Goal: Task Accomplishment & Management: Manage account settings

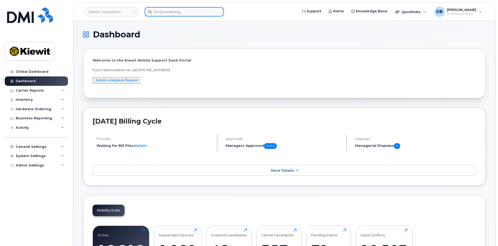
drag, startPoint x: 0, startPoint y: 0, endPoint x: 168, endPoint y: 13, distance: 168.3
click at [168, 14] on input at bounding box center [184, 11] width 79 height 9
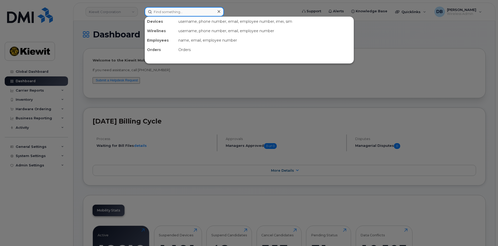
click at [176, 11] on input at bounding box center [184, 11] width 79 height 9
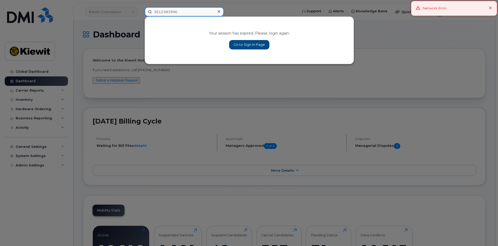
type input "3612383996"
click link "Go to Sign In Page"
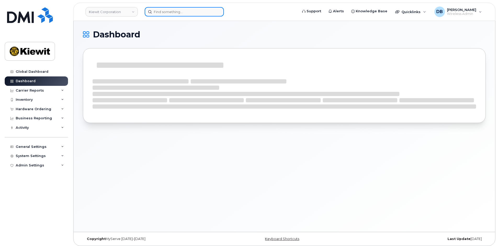
click at [164, 8] on input at bounding box center [184, 11] width 79 height 9
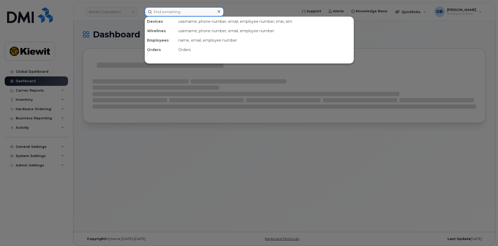
paste input "361.238.3996"
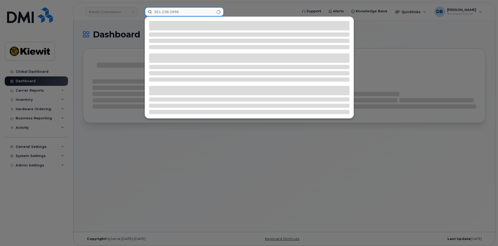
type input "361.238.3996"
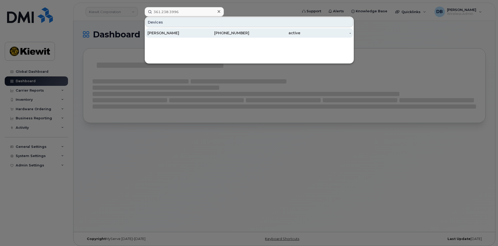
click at [166, 33] on div "[PERSON_NAME]" at bounding box center [172, 32] width 51 height 5
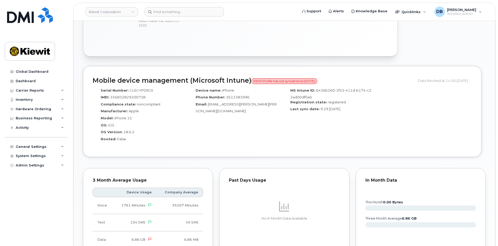
scroll to position [418, 0]
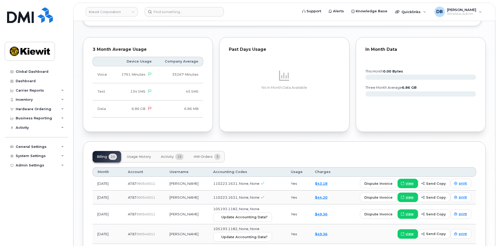
click at [202, 154] on span "HW Orders" at bounding box center [202, 156] width 19 height 4
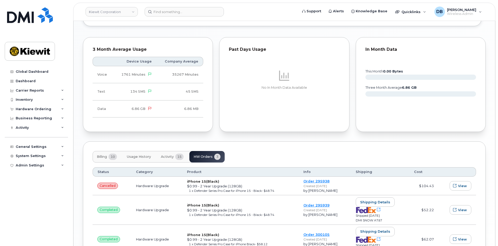
scroll to position [444, 0]
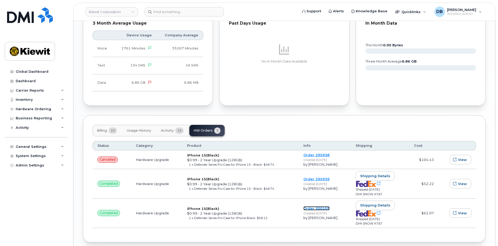
click at [318, 206] on link "Order 300105" at bounding box center [316, 208] width 26 height 4
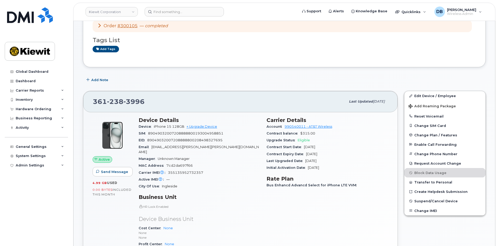
scroll to position [0, 0]
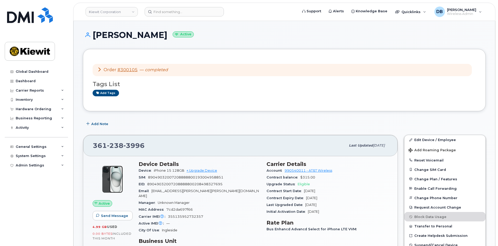
click at [240, 124] on div "Add Note" at bounding box center [284, 123] width 403 height 9
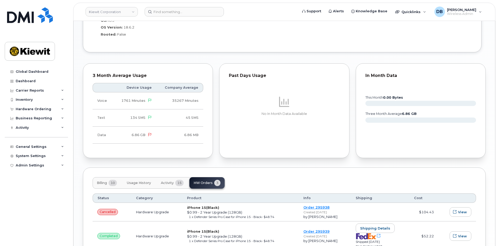
scroll to position [462, 0]
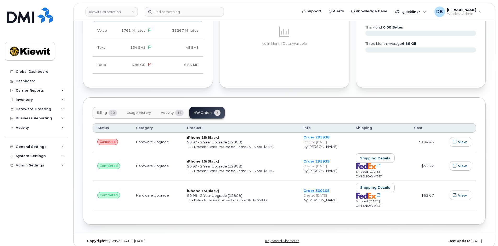
click at [217, 85] on div "Past Days Usage No In Month Data Available" at bounding box center [284, 40] width 136 height 101
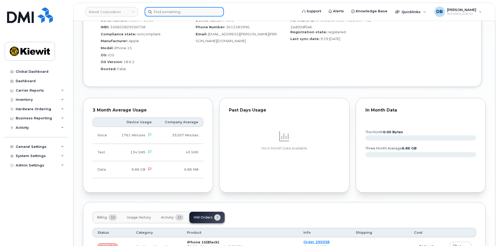
click at [162, 10] on input at bounding box center [184, 11] width 79 height 9
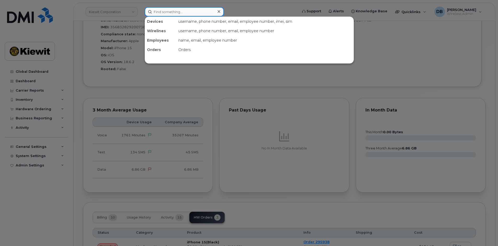
paste input "7034857904"
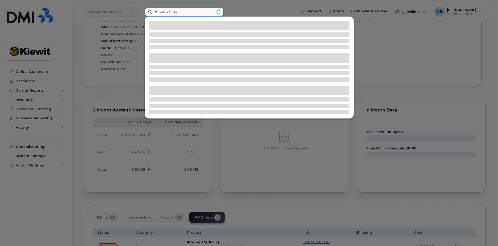
type input "7034857904"
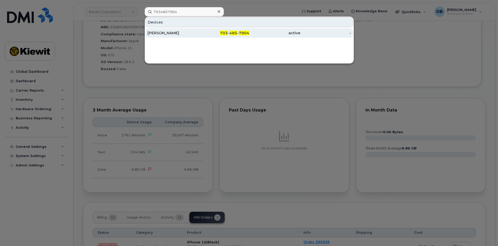
click at [163, 33] on div "[PERSON_NAME]" at bounding box center [172, 32] width 51 height 5
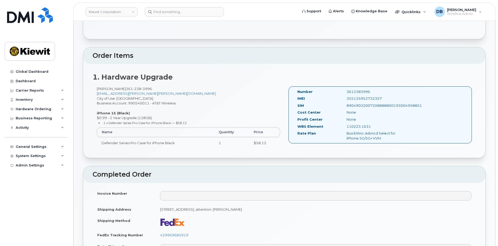
scroll to position [26, 0]
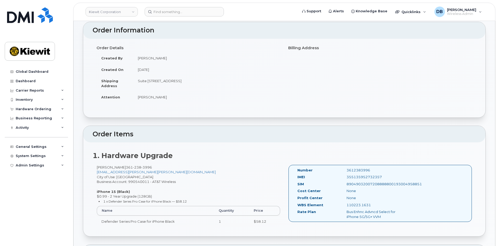
click at [266, 183] on div "JACOB TAYLOR 361 238 3996 JACOBR.TAYLOR@KIEWIT.COM City of Use: Ingleside Busin…" at bounding box center [189, 198] width 192 height 67
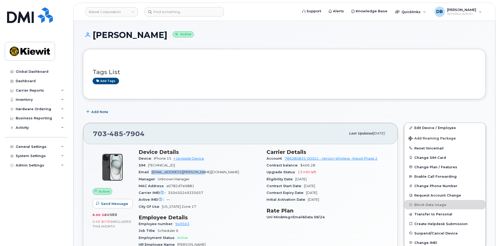
drag, startPoint x: 206, startPoint y: 172, endPoint x: 151, endPoint y: 173, distance: 54.9
click at [151, 173] on div "Email ALI.SHAHSAVARI@KIEWIT.COM" at bounding box center [200, 172] width 122 height 7
copy span "ALI.SHAHSAVARI@KIEWIT.COM"
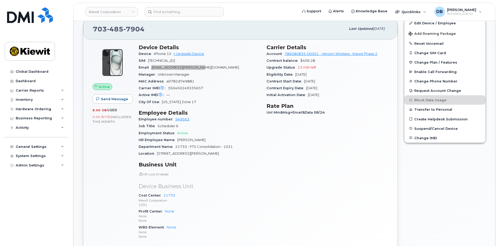
scroll to position [52, 0]
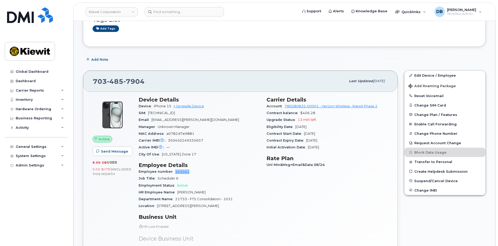
drag, startPoint x: 190, startPoint y: 169, endPoint x: 174, endPoint y: 171, distance: 15.7
click at [174, 171] on div "Employee number 949563" at bounding box center [200, 171] width 122 height 7
copy link "949563"
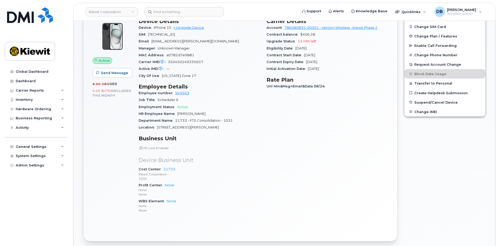
click at [202, 133] on div "Device Details Device iPhone 15 + Upgrade Device SIM 89148000011082858828 Email…" at bounding box center [199, 118] width 128 height 206
click at [262, 168] on div "Device Details Device iPhone 15 + Upgrade Device SIM 89148000011082858828 Email…" at bounding box center [199, 118] width 128 height 206
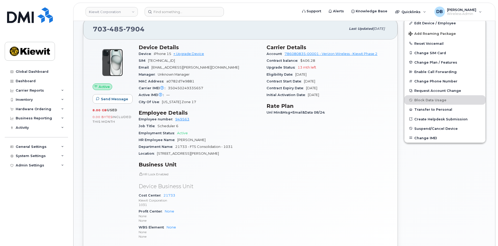
scroll to position [78, 0]
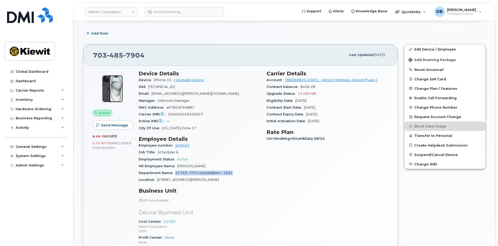
drag, startPoint x: 175, startPoint y: 172, endPoint x: 239, endPoint y: 173, distance: 63.8
click at [239, 173] on div "Department Name 21733 - FTS Consolidation - 1031" at bounding box center [200, 172] width 122 height 7
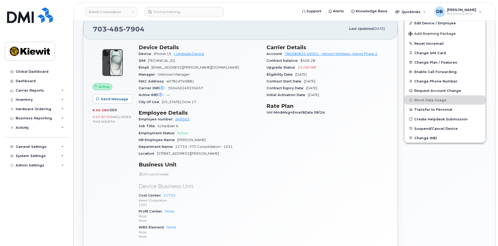
click at [250, 177] on div "HR Lock Enabled Device Business Unit Cost Center 21733 Kiewit Corporation 1031 …" at bounding box center [200, 206] width 122 height 68
drag, startPoint x: 176, startPoint y: 146, endPoint x: 219, endPoint y: 148, distance: 42.9
click at [219, 148] on span "21733 - FTS Consolidation - 1031" at bounding box center [204, 147] width 58 height 4
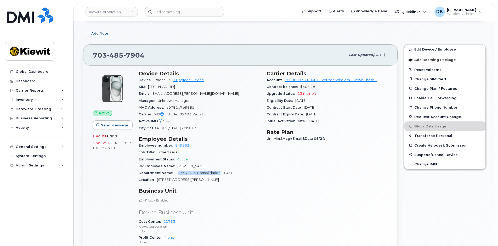
drag, startPoint x: 204, startPoint y: 166, endPoint x: 178, endPoint y: 165, distance: 25.9
click at [178, 165] on div "HR Employee Name Ali Shahsavari" at bounding box center [200, 166] width 122 height 7
copy span "[PERSON_NAME]"
click at [211, 190] on h3 "Business Unit" at bounding box center [200, 190] width 122 height 6
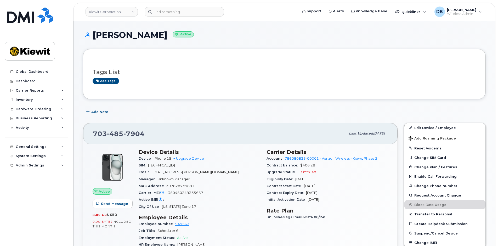
scroll to position [52, 0]
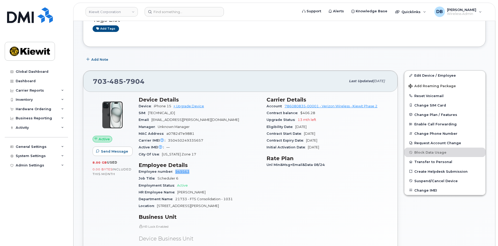
drag, startPoint x: 200, startPoint y: 172, endPoint x: 174, endPoint y: 173, distance: 26.9
click at [174, 173] on div "Employee number 949563" at bounding box center [200, 171] width 122 height 7
copy link "949563"
click at [430, 75] on link "Edit Device / Employee" at bounding box center [444, 75] width 81 height 9
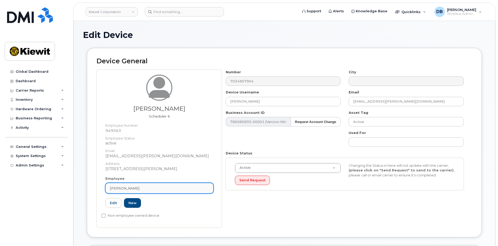
click at [120, 183] on link "[PERSON_NAME]" at bounding box center [159, 188] width 108 height 10
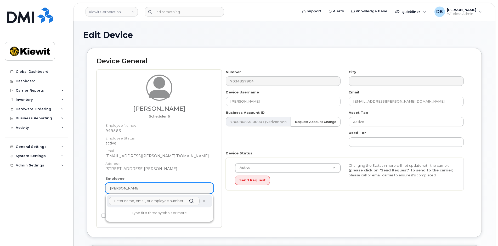
paste input "949563"
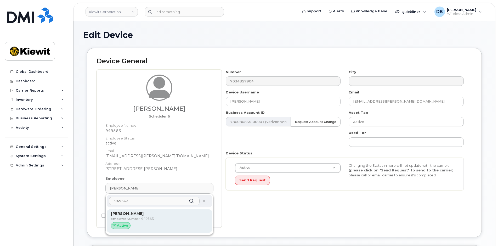
type input "949563"
click at [125, 222] on div "Active" at bounding box center [121, 225] width 20 height 7
click at [137, 222] on div "Ali Shahsavari Employee Number: 949563 Active" at bounding box center [159, 221] width 97 height 20
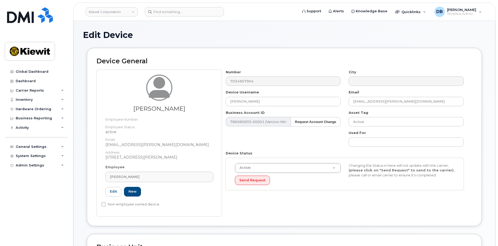
type input "[PERSON_NAME]"
type input "[EMAIL_ADDRESS][PERSON_NAME][DOMAIN_NAME]"
click at [204, 41] on div "Edit Device" at bounding box center [284, 39] width 403 height 18
click at [230, 58] on h2 "Device General" at bounding box center [283, 61] width 375 height 7
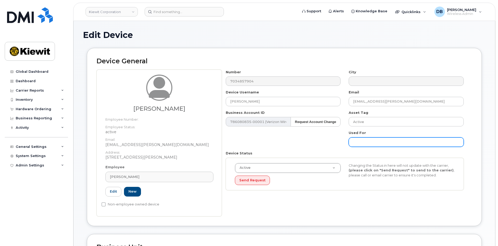
type input "Saving..."
